Goal: Book appointment/travel/reservation

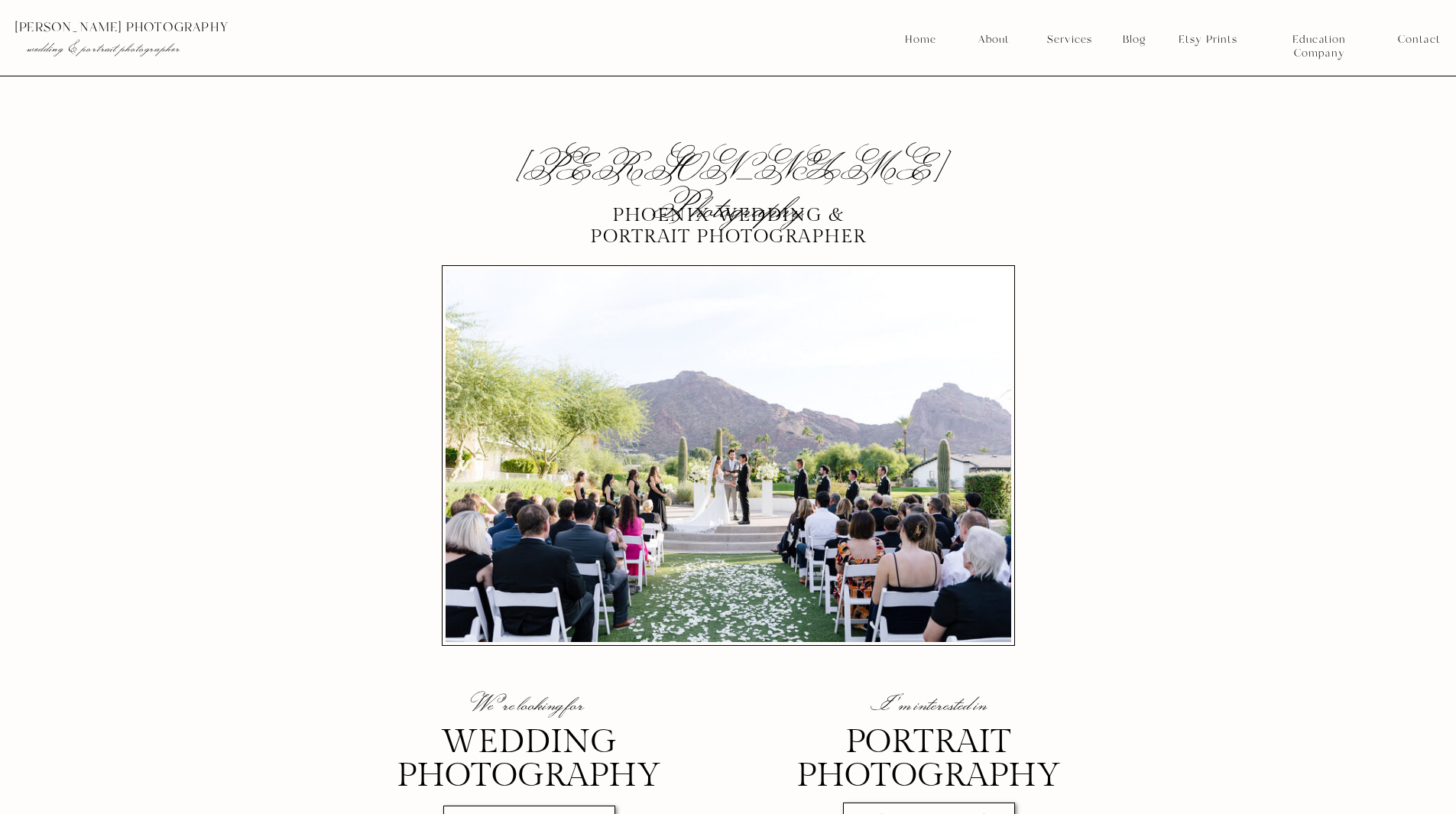
click at [1075, 37] on nav "Services" at bounding box center [1069, 40] width 57 height 14
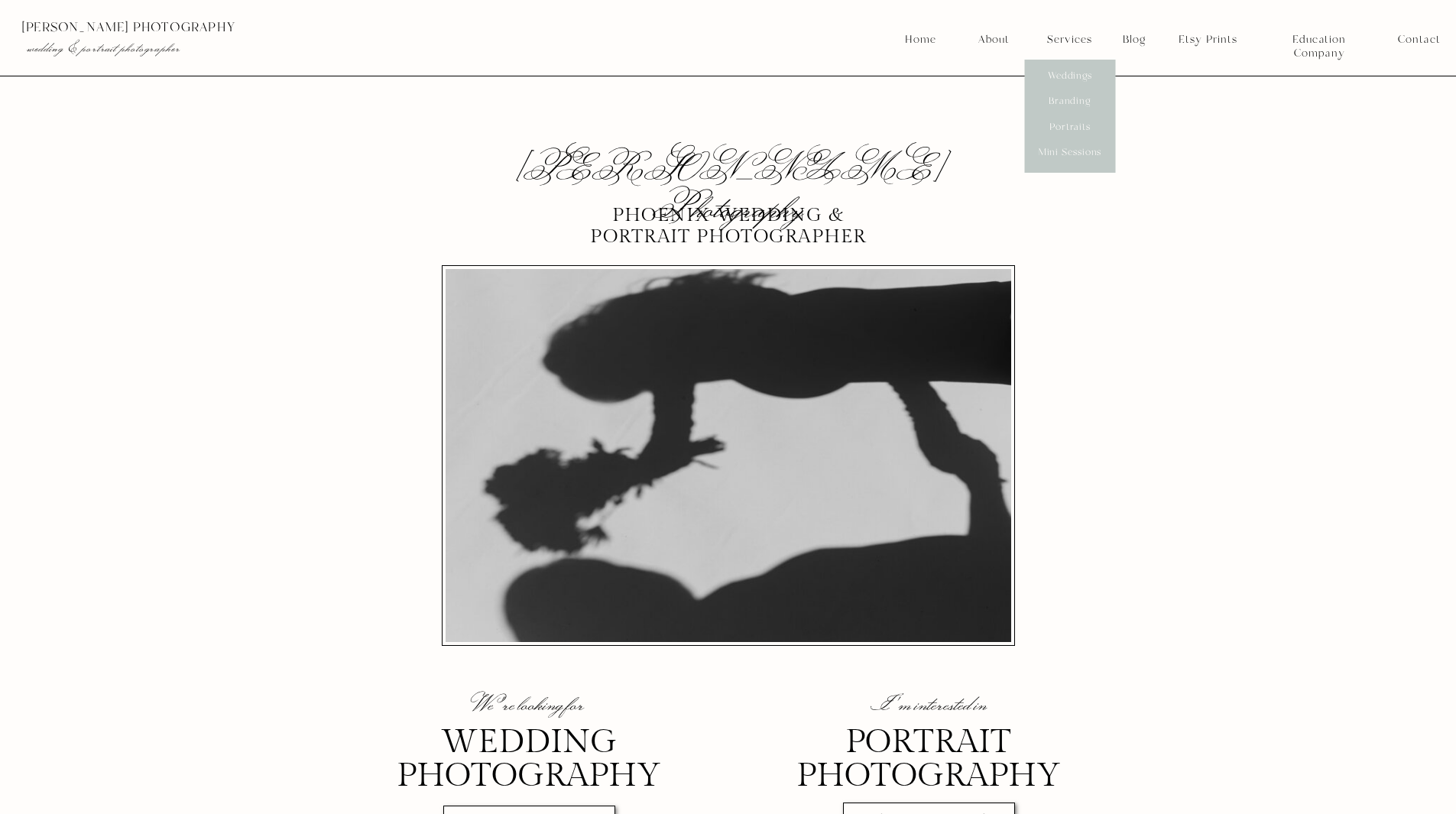
click at [1068, 150] on nav "Mini Sessions" at bounding box center [1070, 152] width 68 height 14
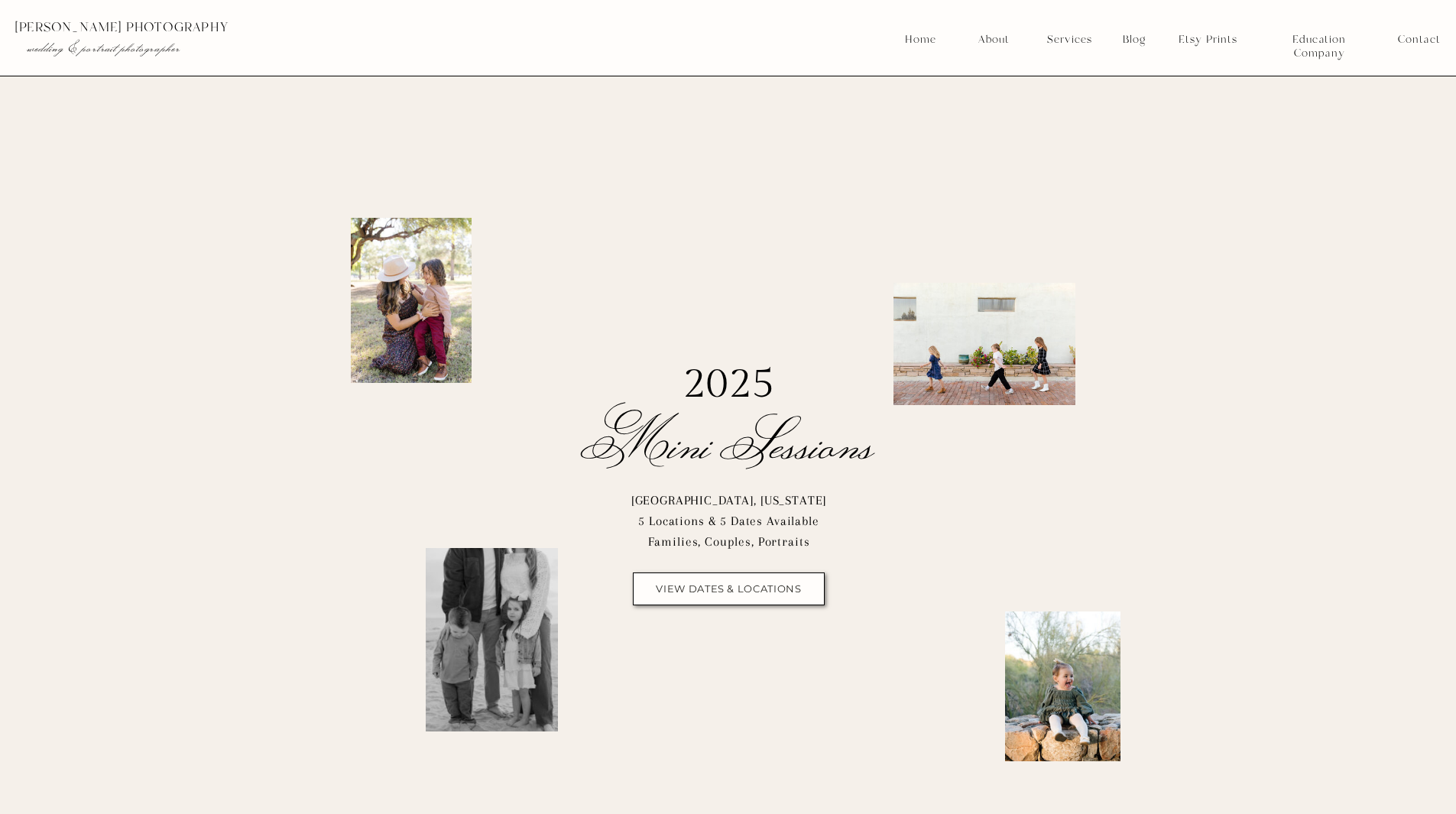
click at [735, 595] on div at bounding box center [729, 589] width 192 height 33
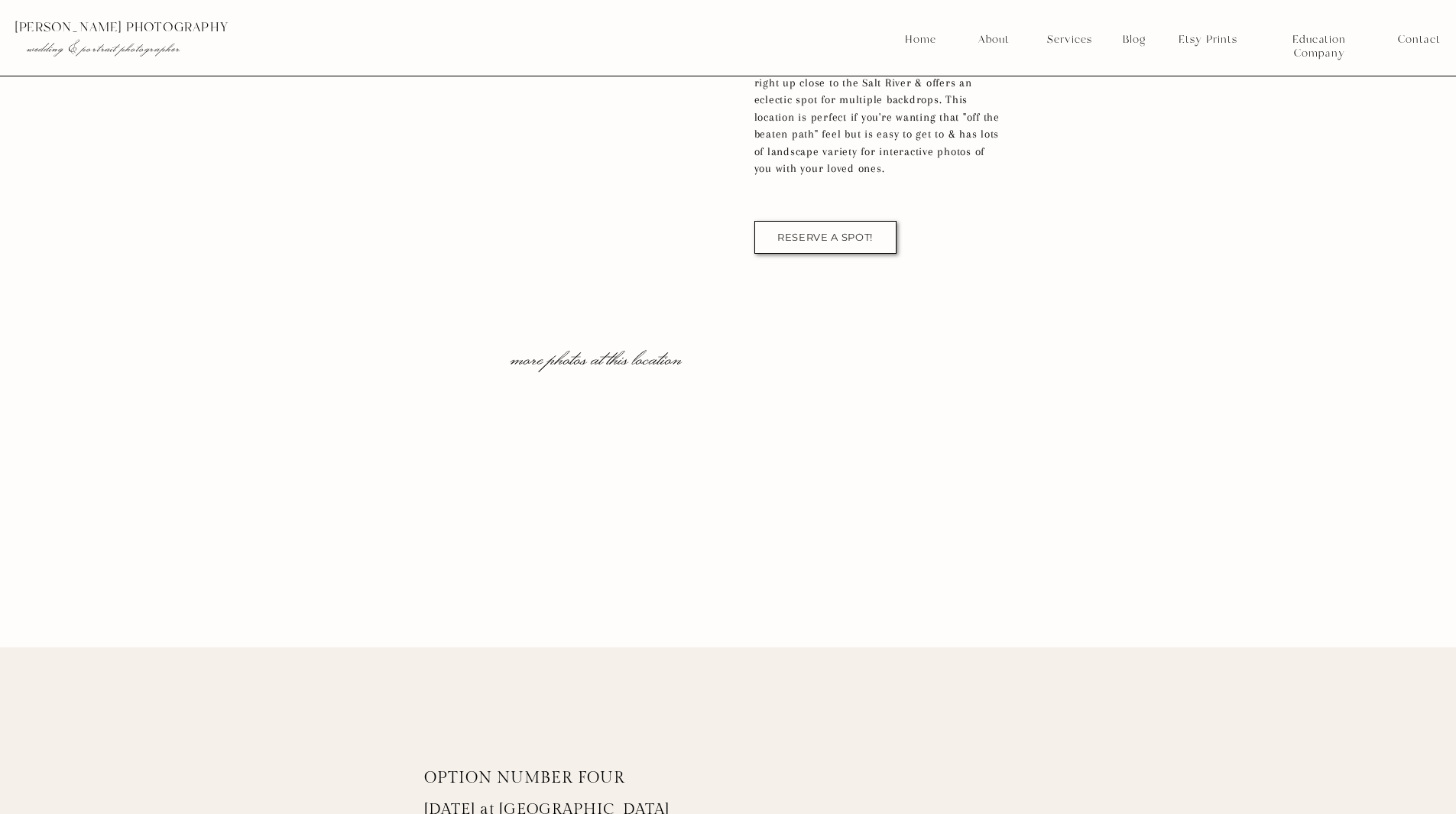
scroll to position [5499, 0]
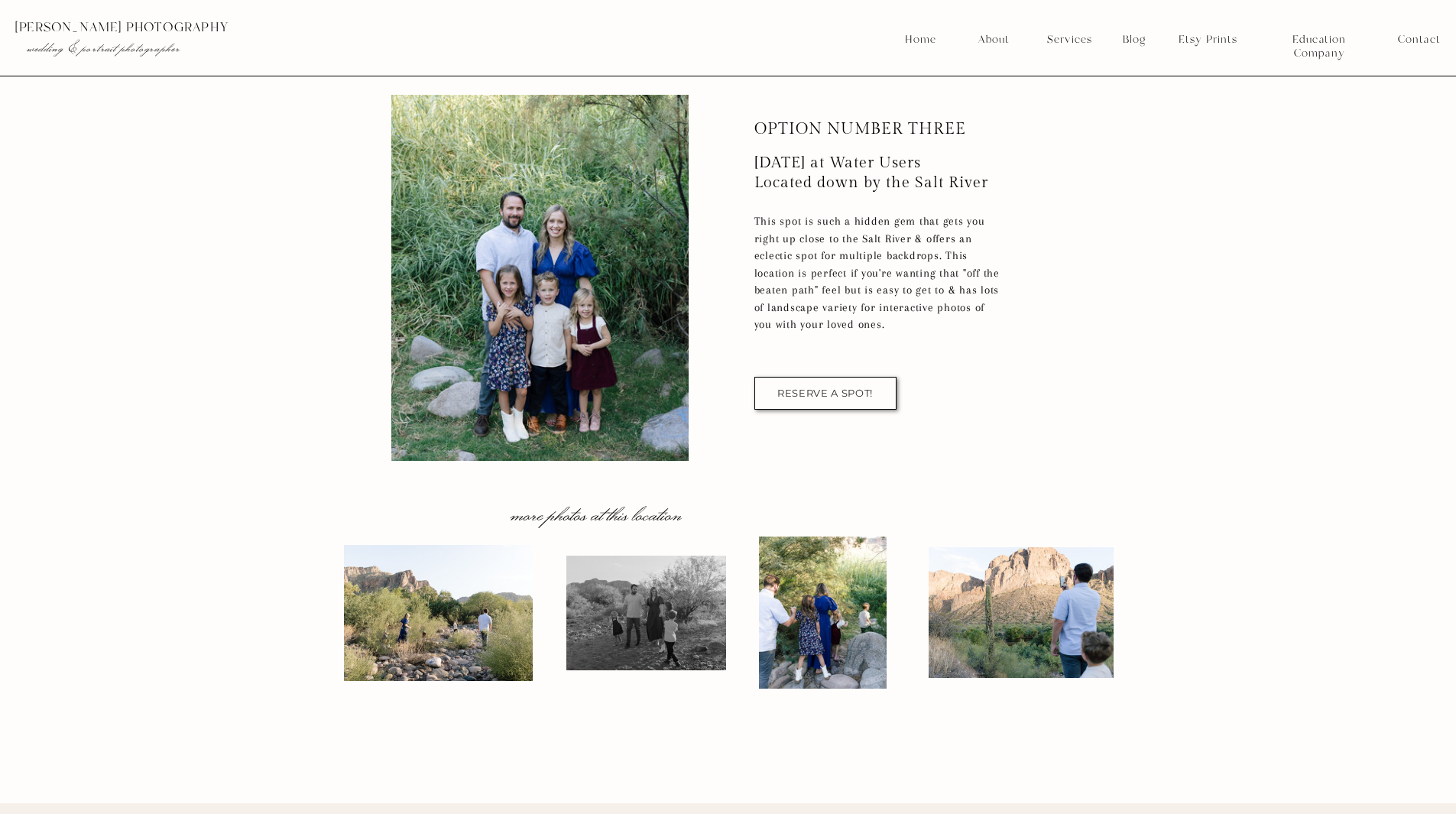
click at [788, 386] on div at bounding box center [825, 394] width 142 height 33
